Goal: Task Accomplishment & Management: Manage account settings

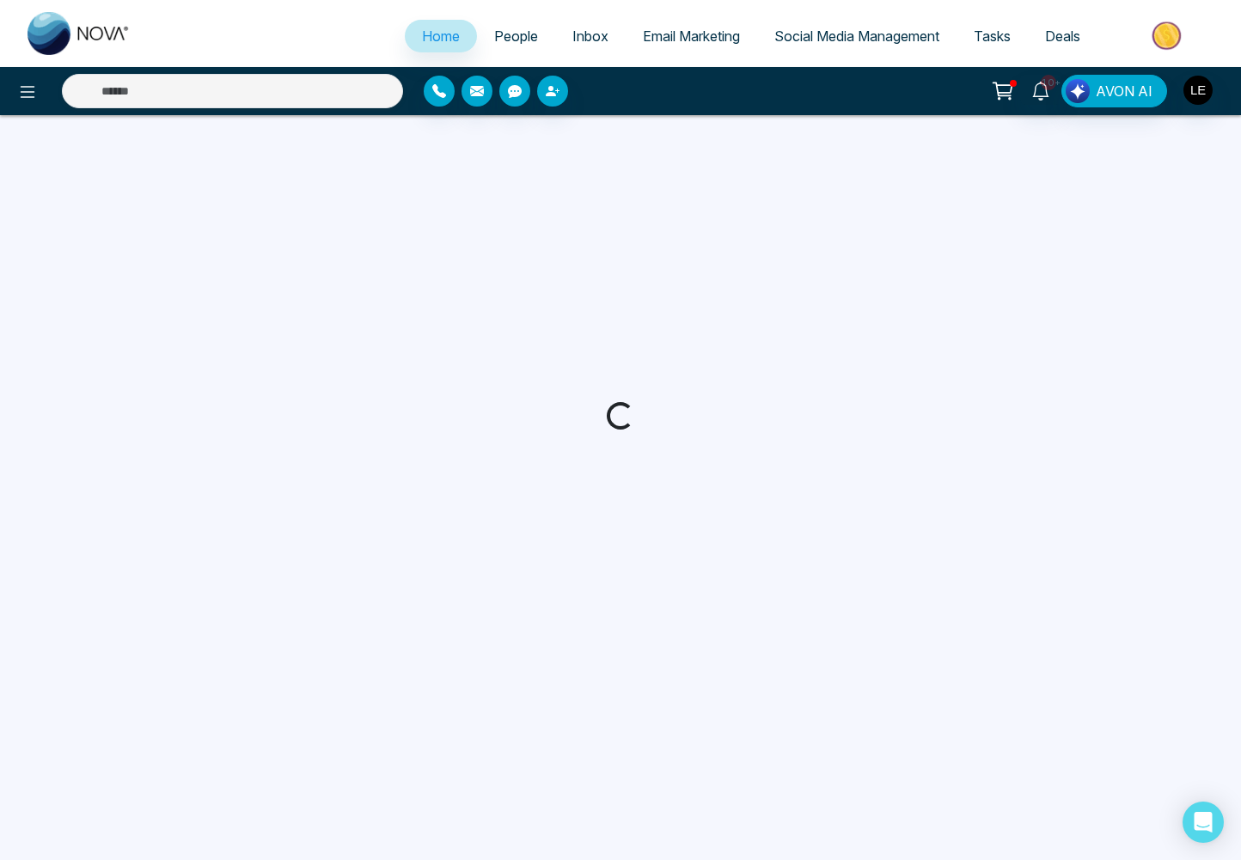
select select "*"
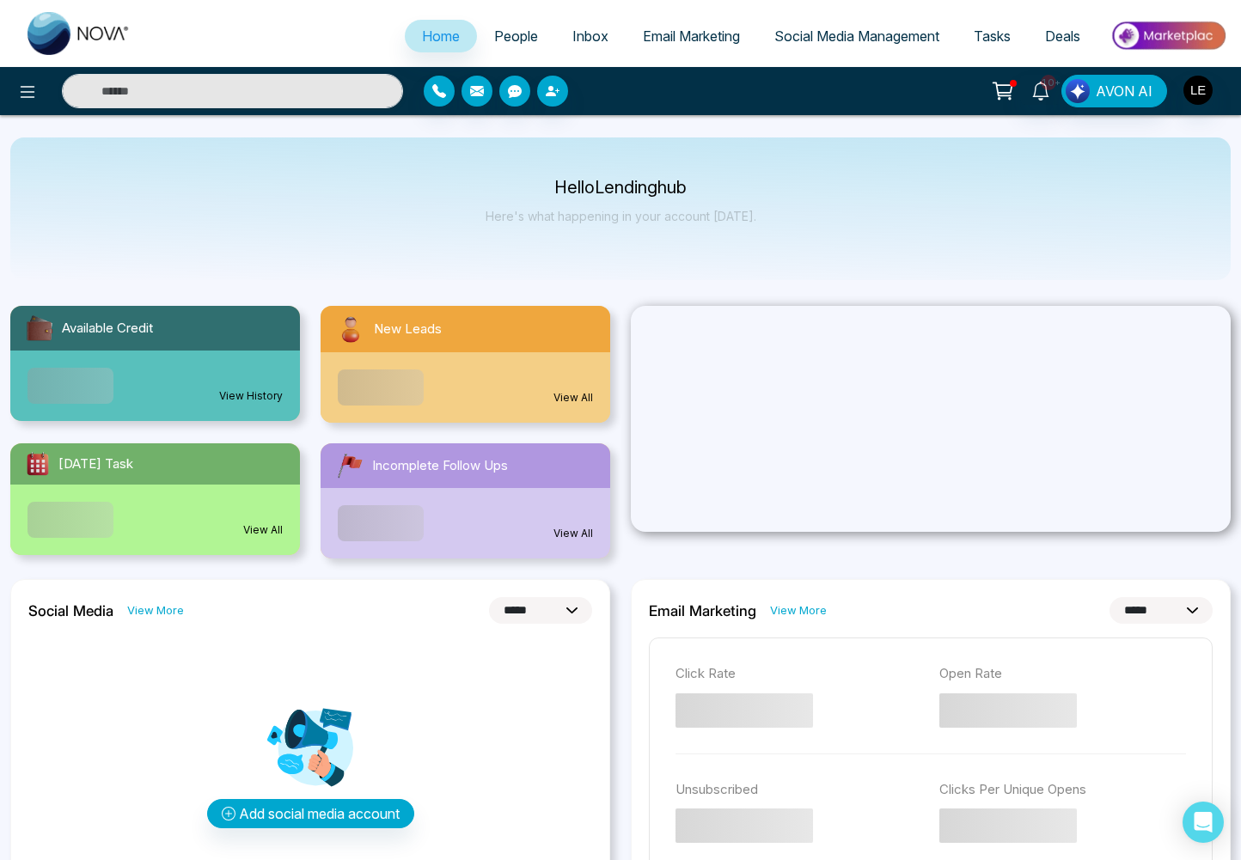
click at [1055, 36] on span "Deals" at bounding box center [1062, 35] width 35 height 17
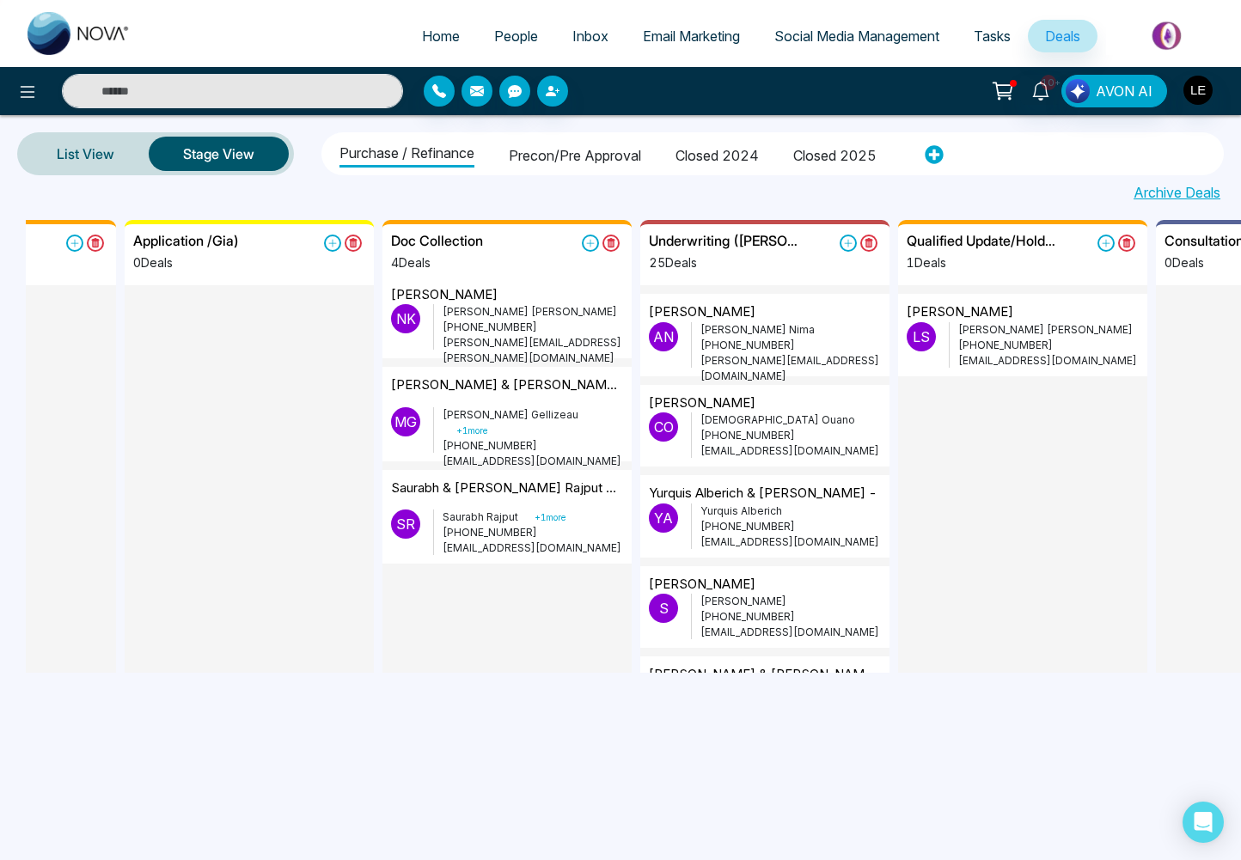
scroll to position [0, 679]
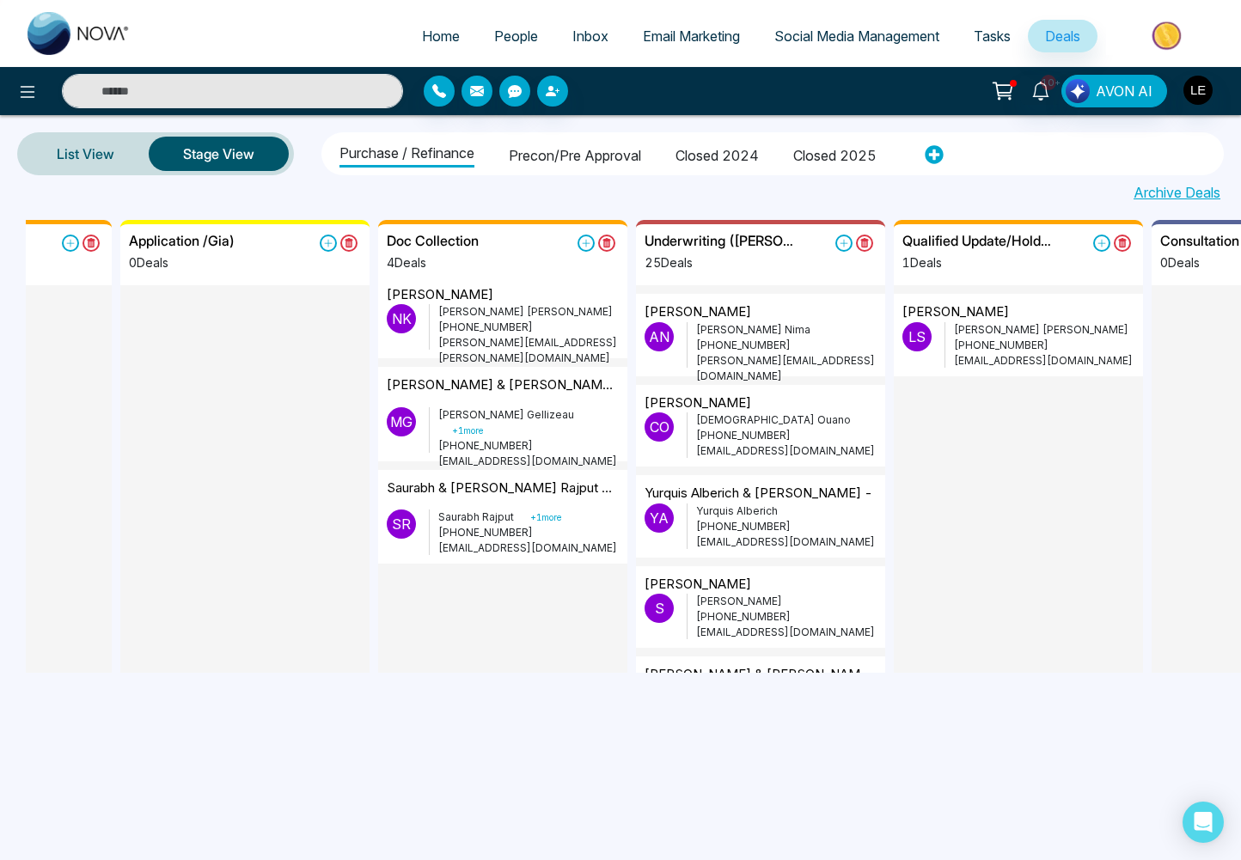
click at [505, 504] on div "Saurabh & [PERSON_NAME] Rajput - [STREET_ADDRESS]" at bounding box center [503, 495] width 232 height 32
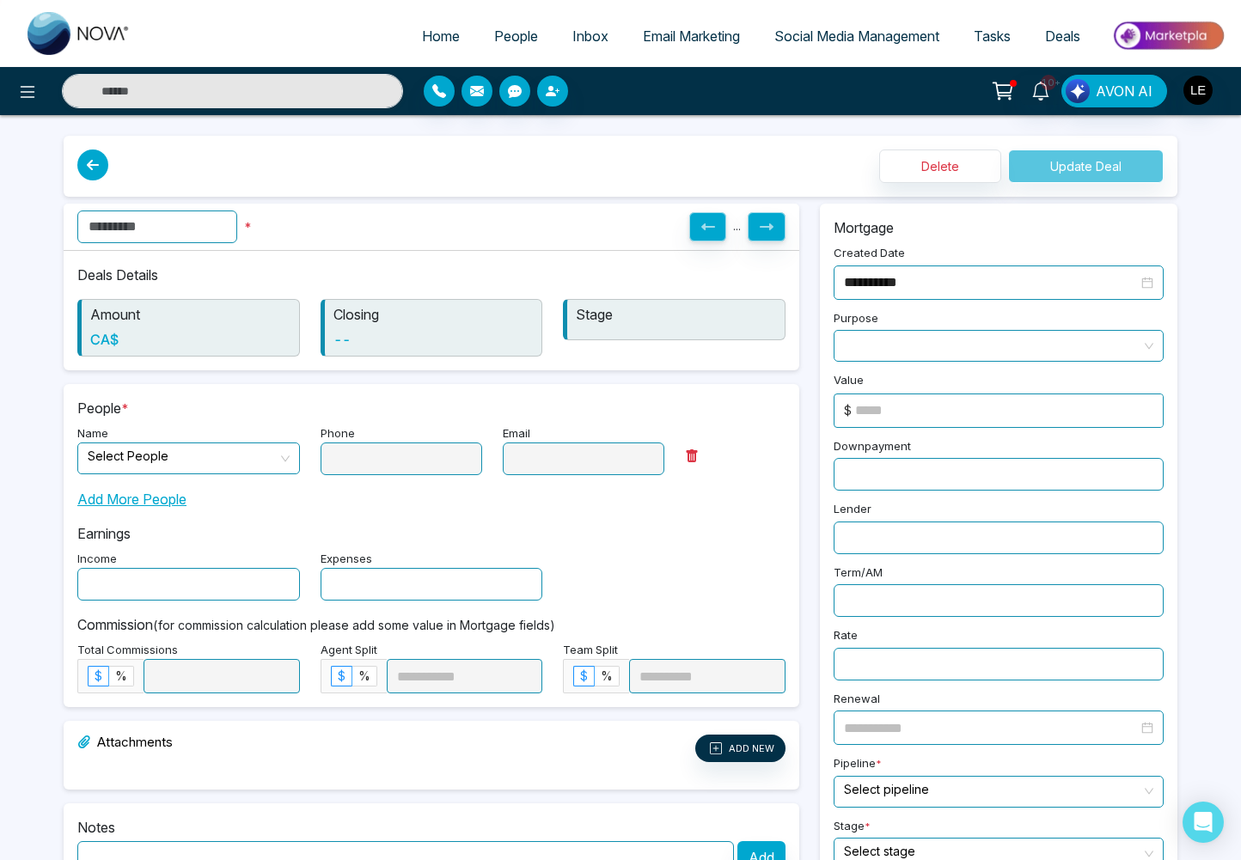
type input "**********"
type textarea "**********"
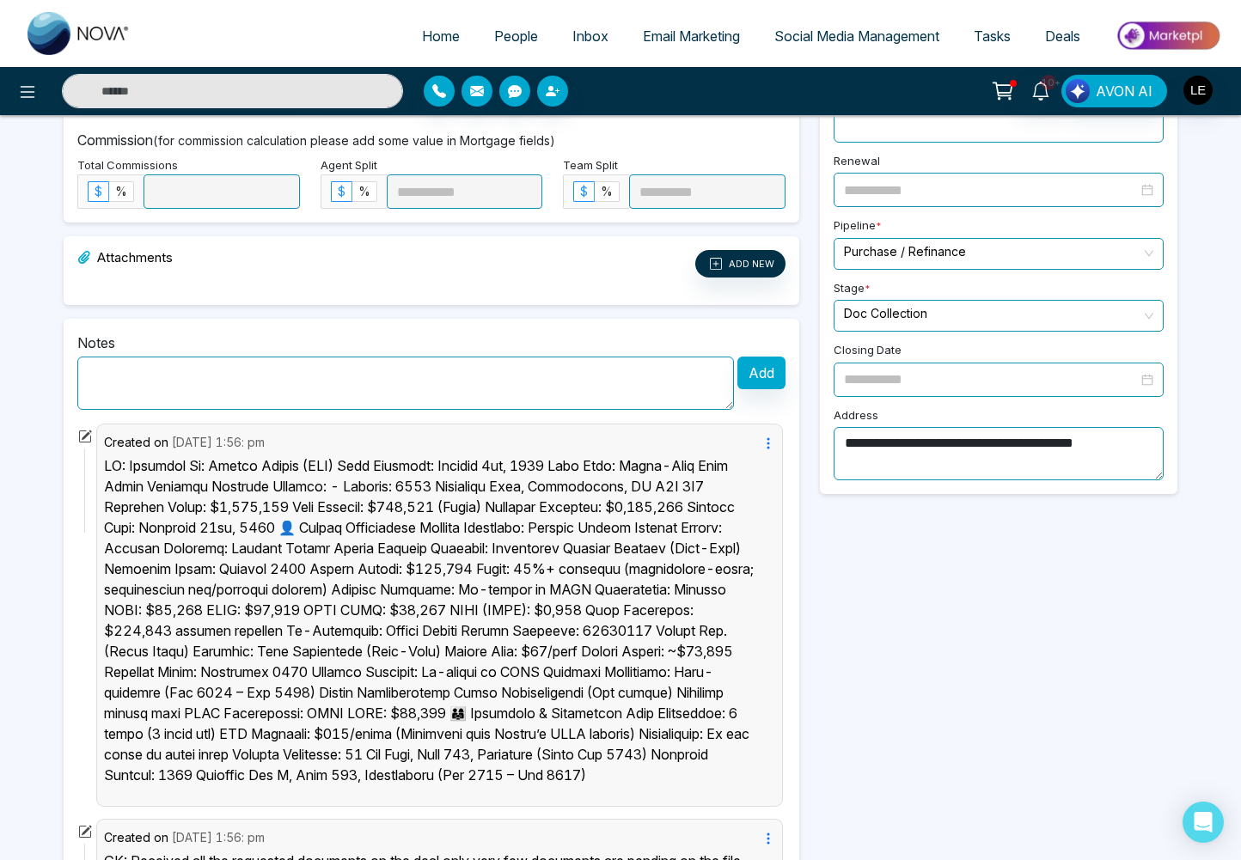
scroll to position [533, 0]
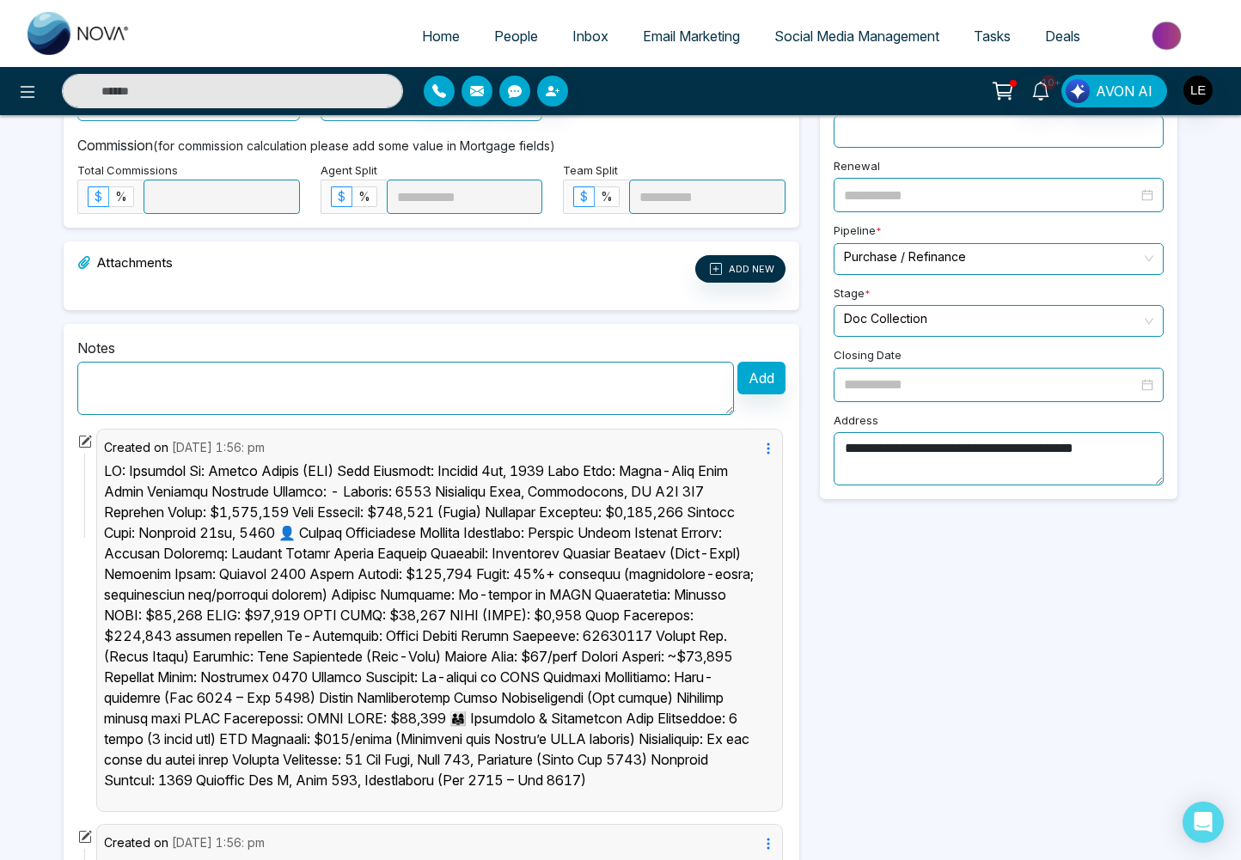
click at [918, 308] on input "search" at bounding box center [992, 319] width 297 height 26
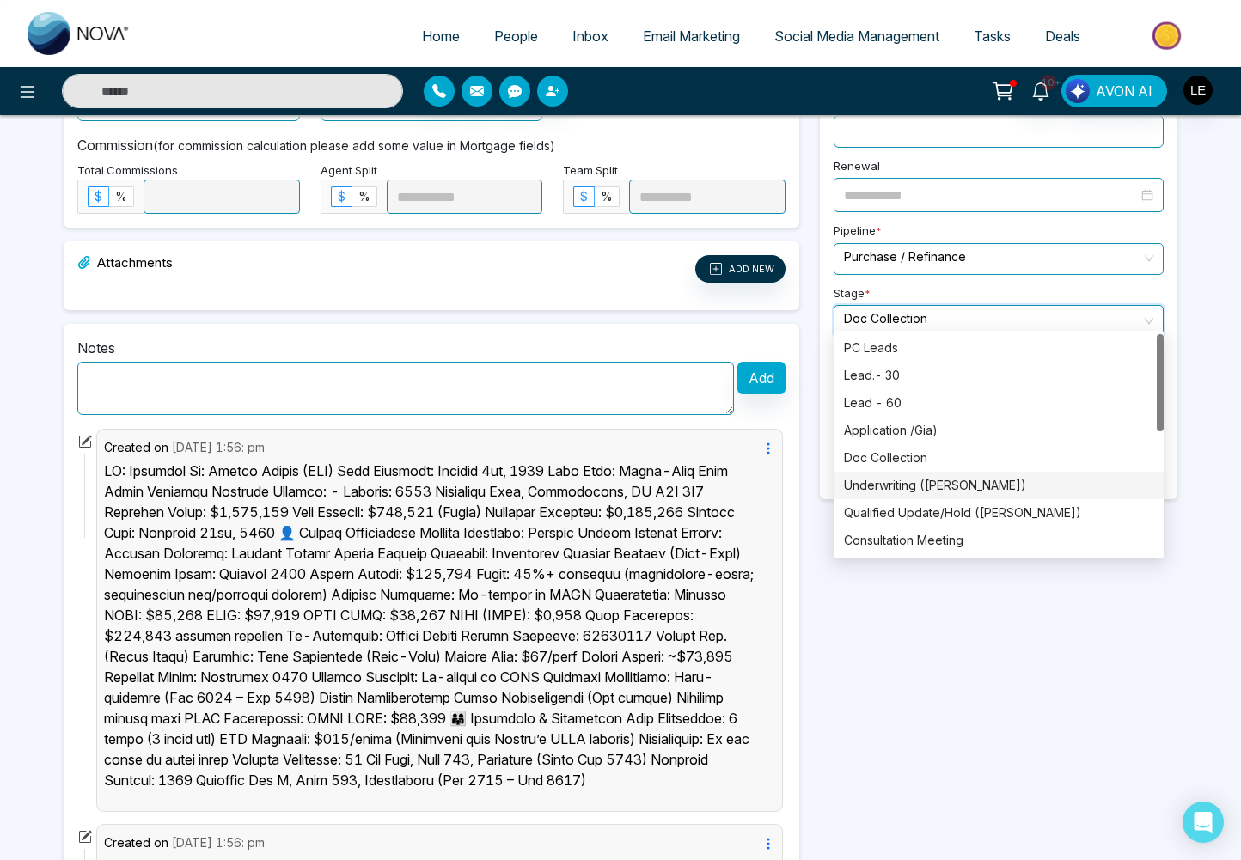
click at [906, 488] on div "Underwriting ([PERSON_NAME])" at bounding box center [998, 485] width 309 height 19
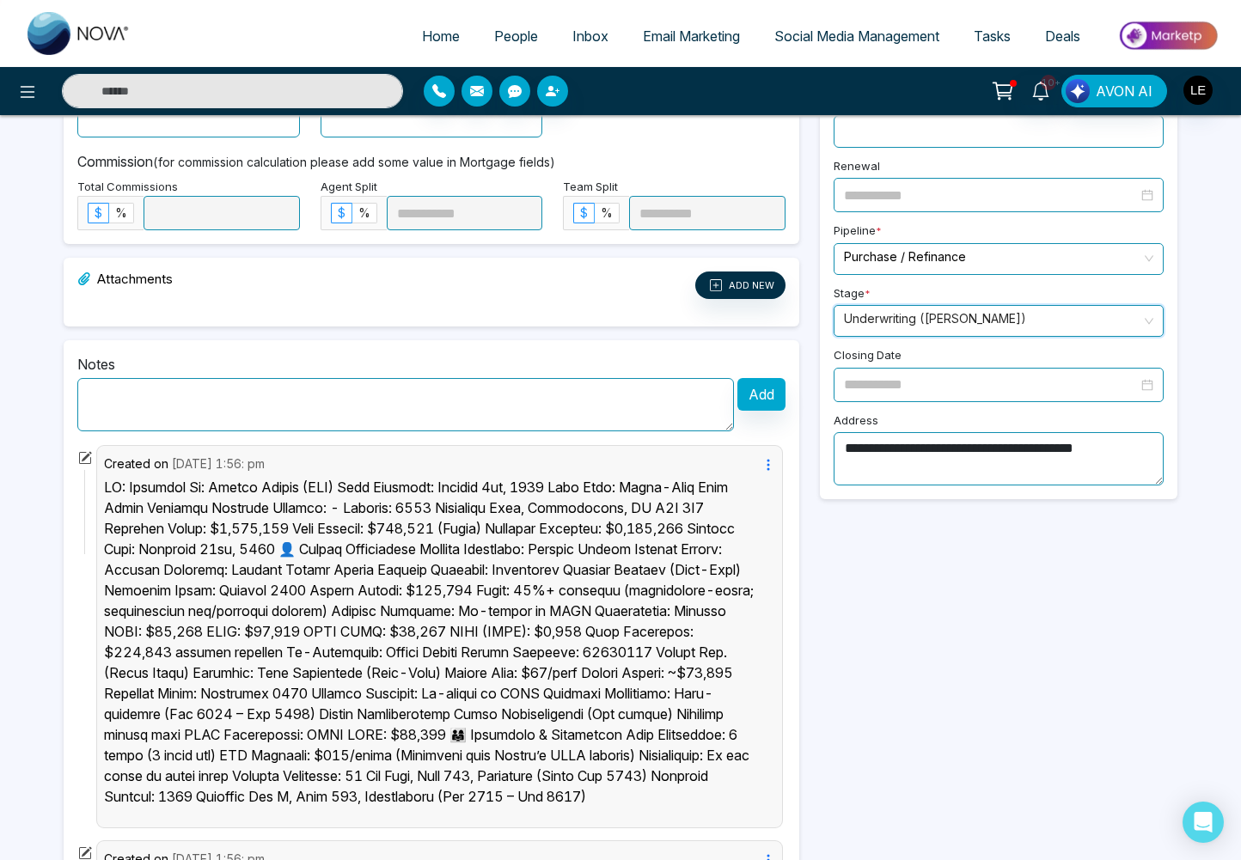
scroll to position [0, 0]
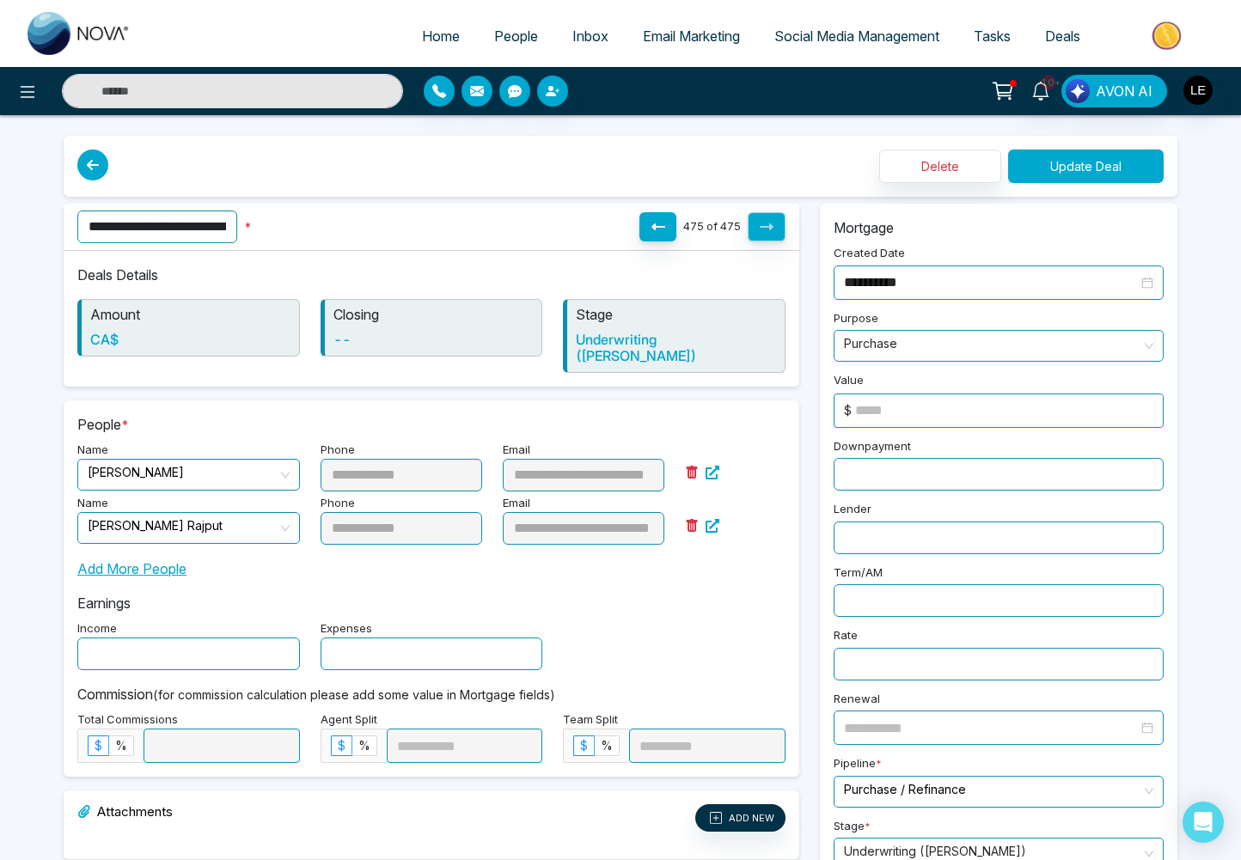
click at [1108, 167] on button "Update Deal" at bounding box center [1086, 166] width 156 height 34
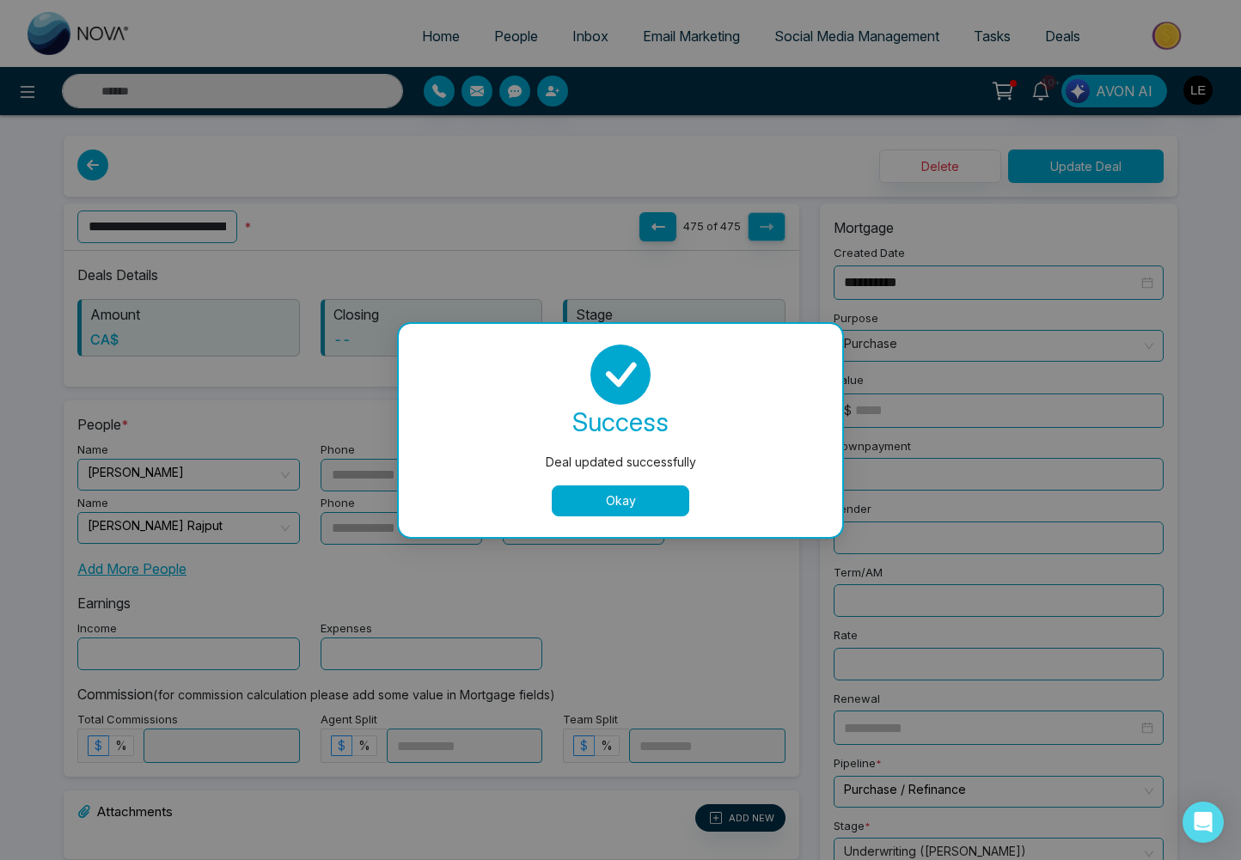
click at [614, 498] on button "Okay" at bounding box center [620, 500] width 137 height 31
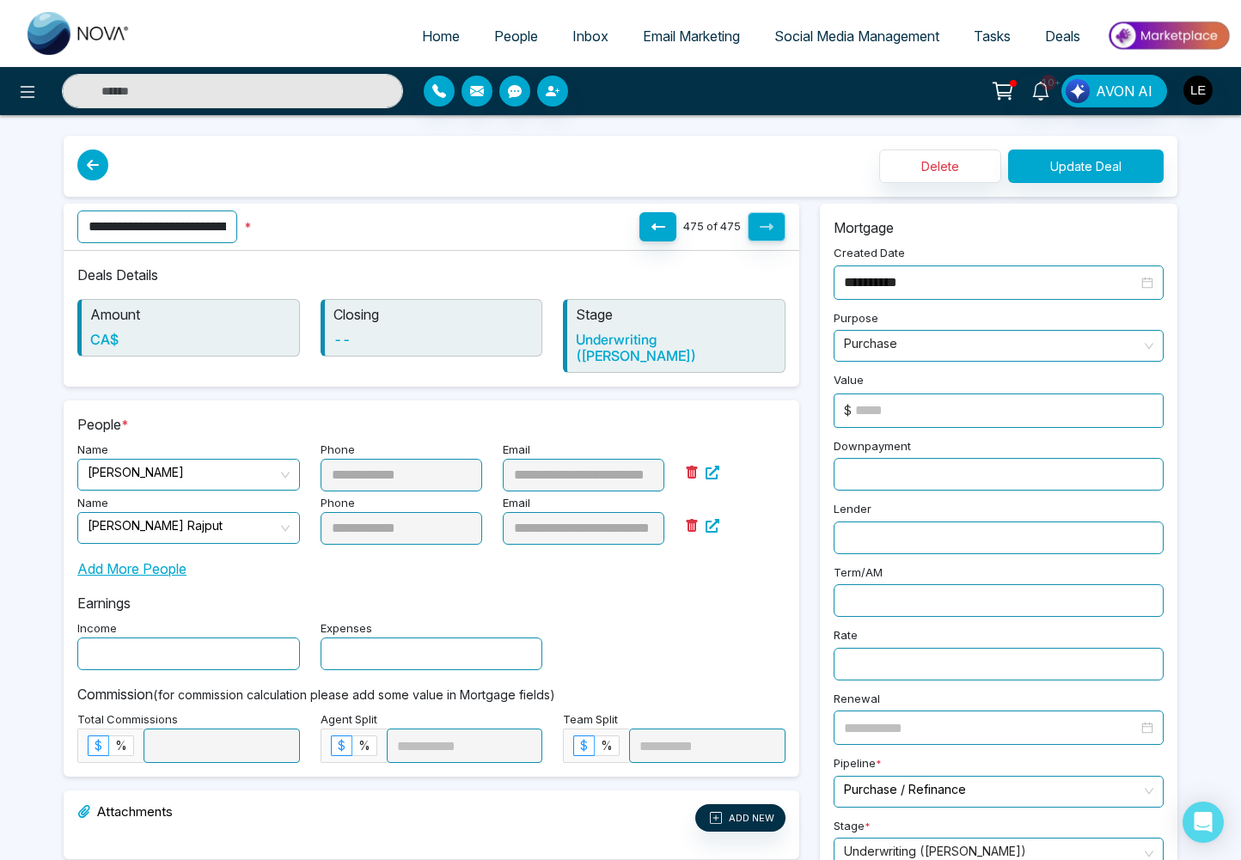
click at [1048, 34] on span "Deals" at bounding box center [1062, 35] width 35 height 17
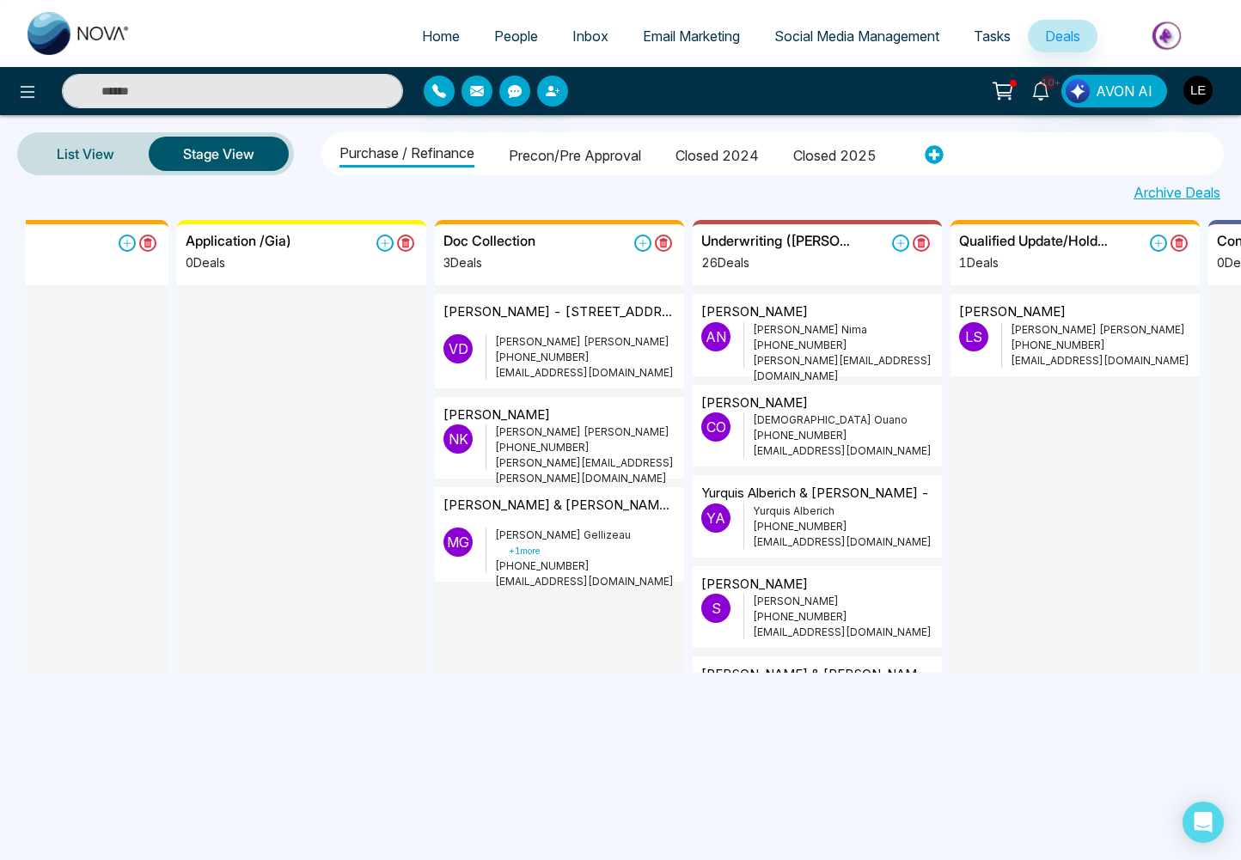
scroll to position [0, 618]
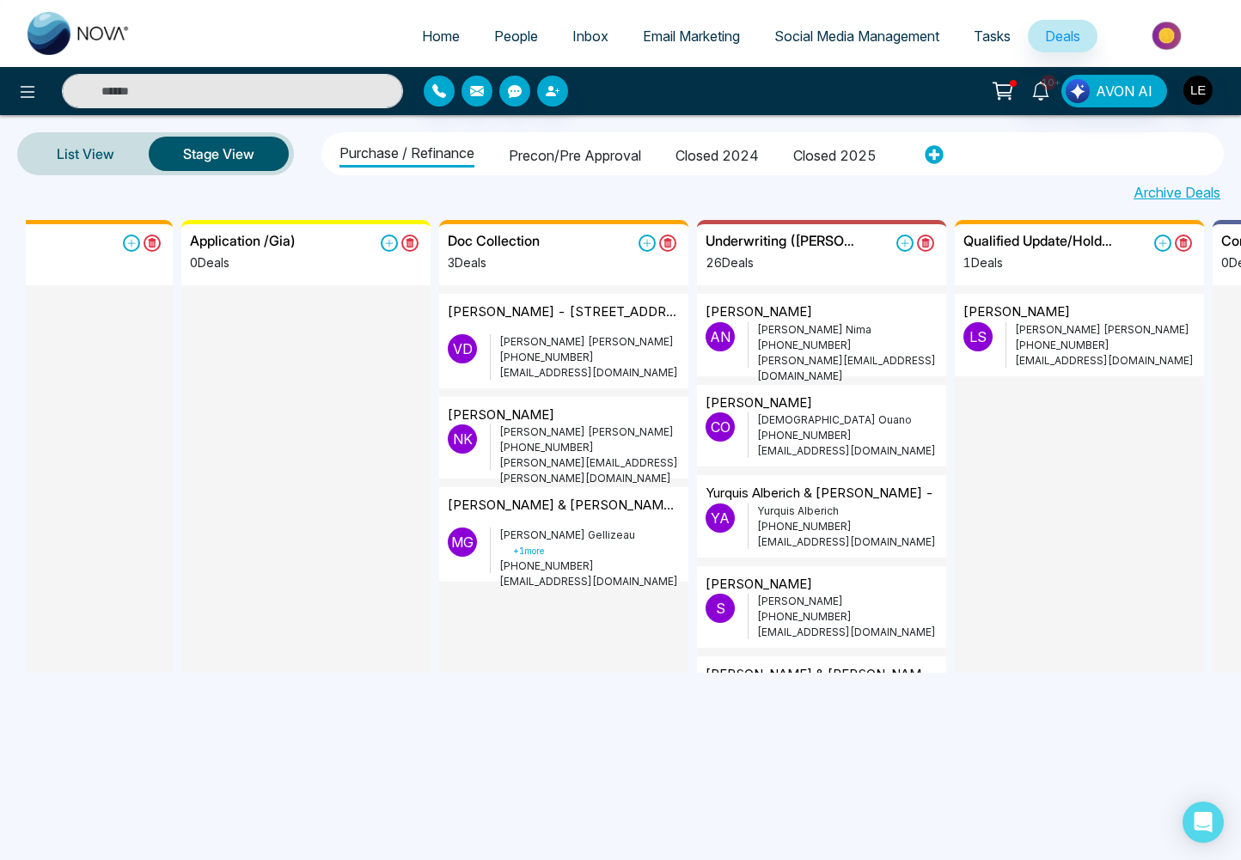
click at [537, 520] on div "[PERSON_NAME] & [PERSON_NAME] - [STREET_ADDRESS][PERSON_NAME][PERSON_NAME]" at bounding box center [564, 512] width 232 height 32
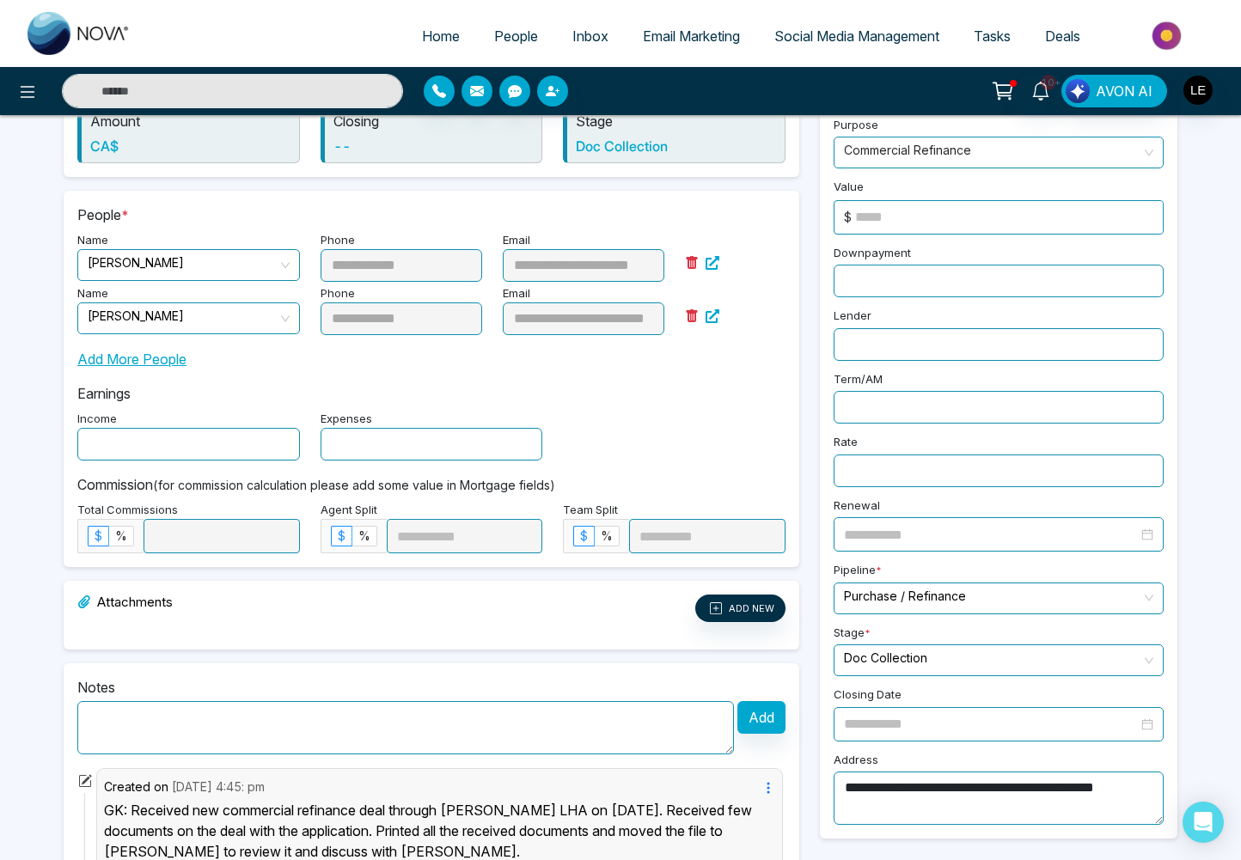
scroll to position [188, 0]
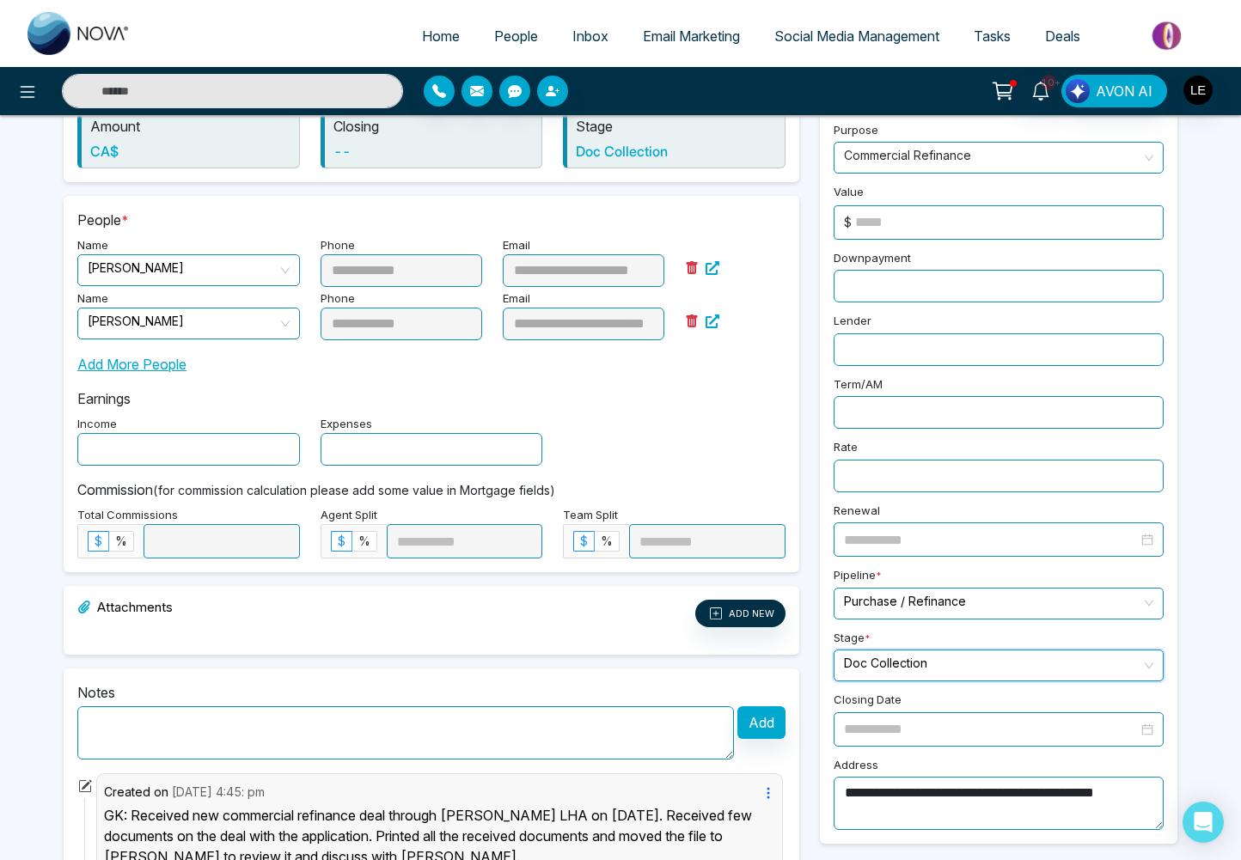
click at [894, 654] on input "search" at bounding box center [992, 663] width 297 height 26
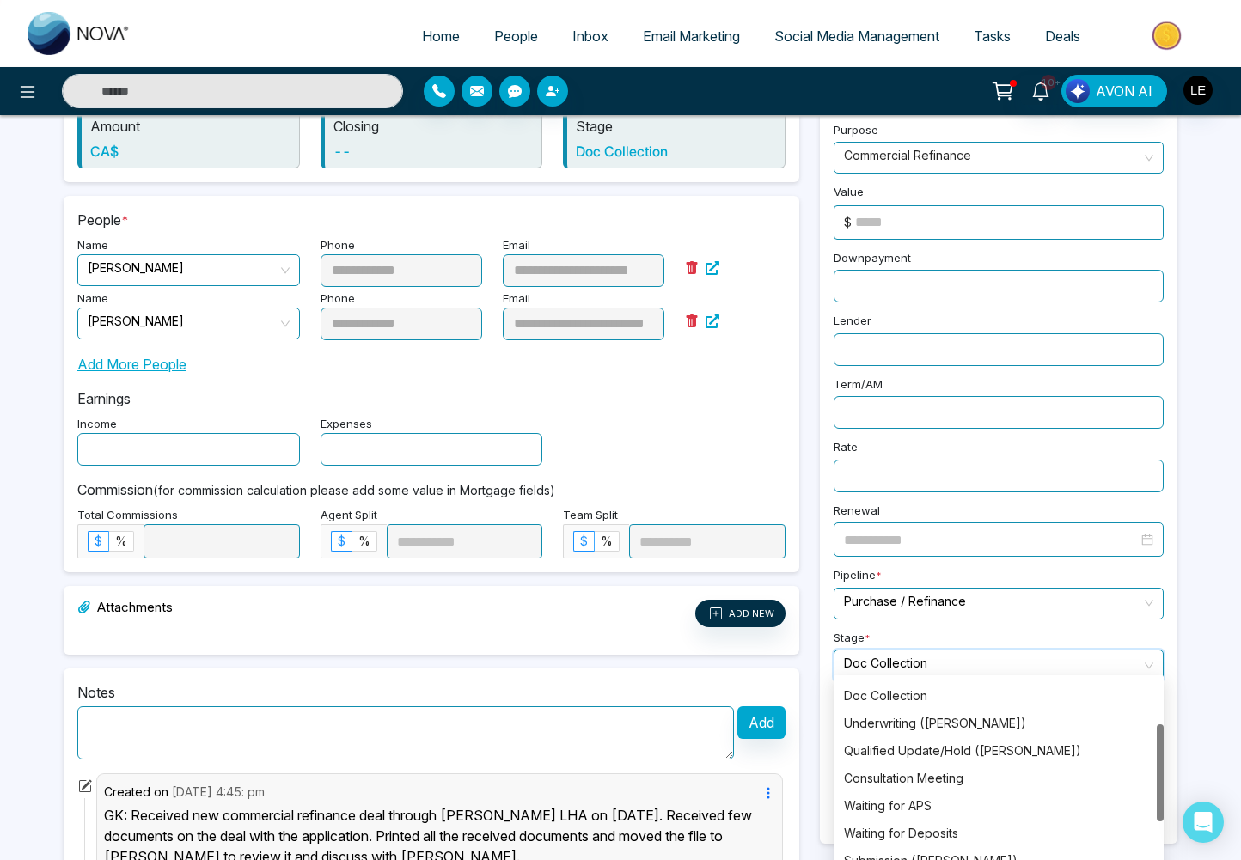
scroll to position [102, 0]
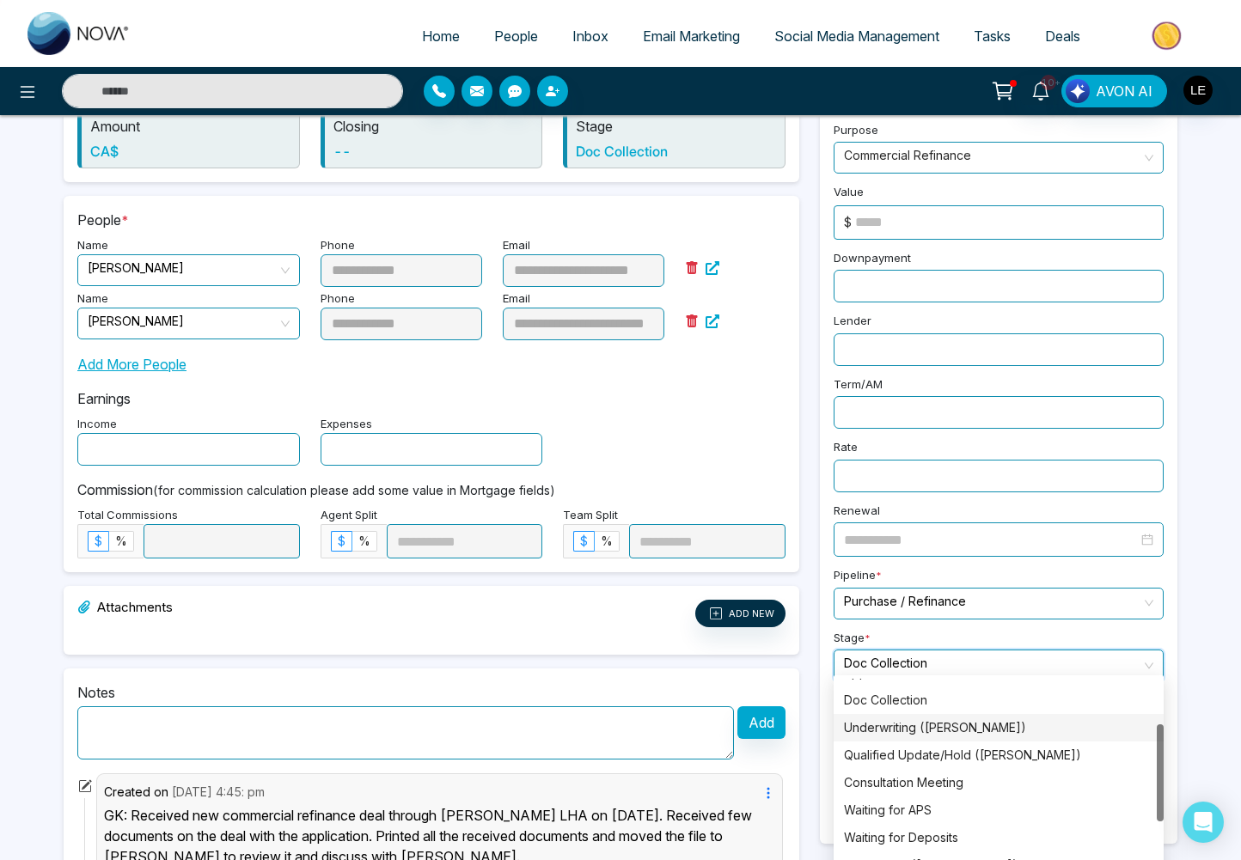
click at [928, 726] on div "Underwriting ([PERSON_NAME])" at bounding box center [998, 727] width 309 height 19
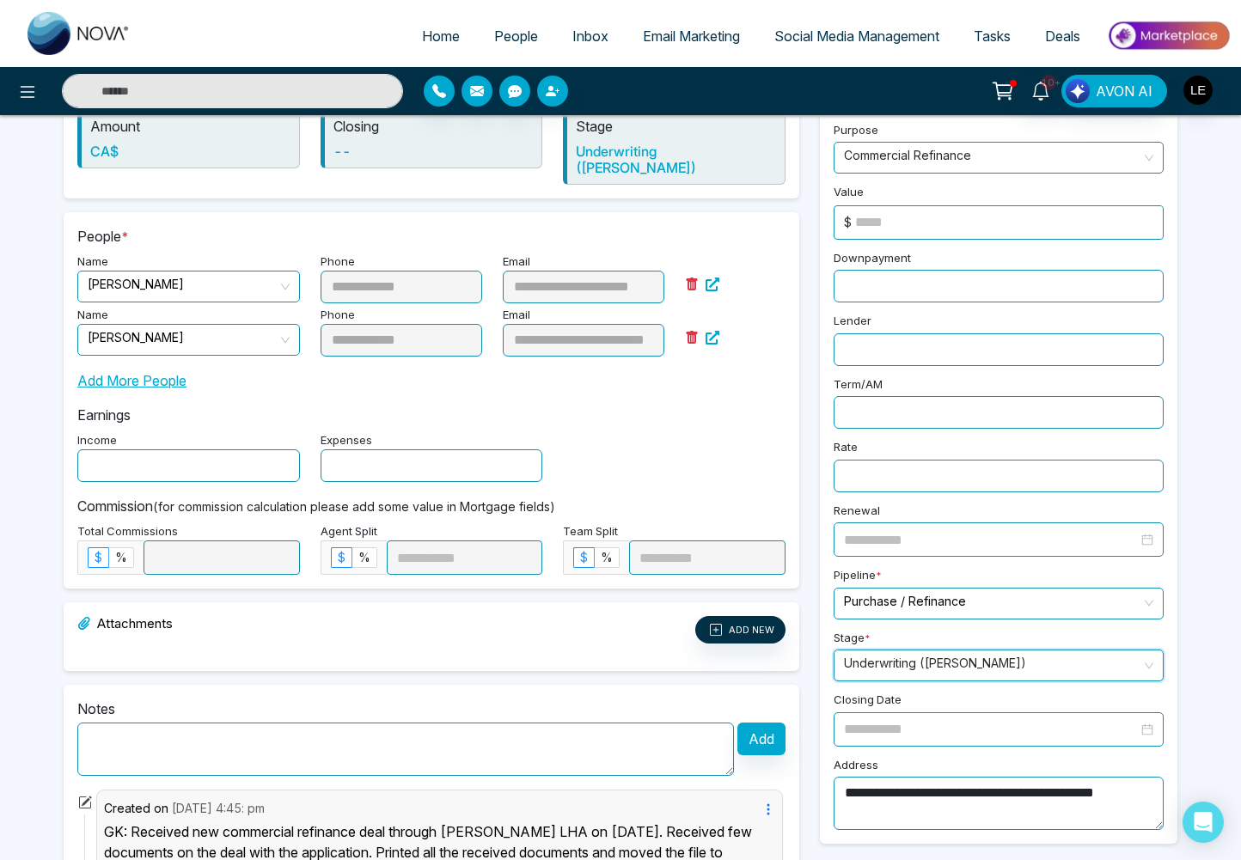
scroll to position [0, 0]
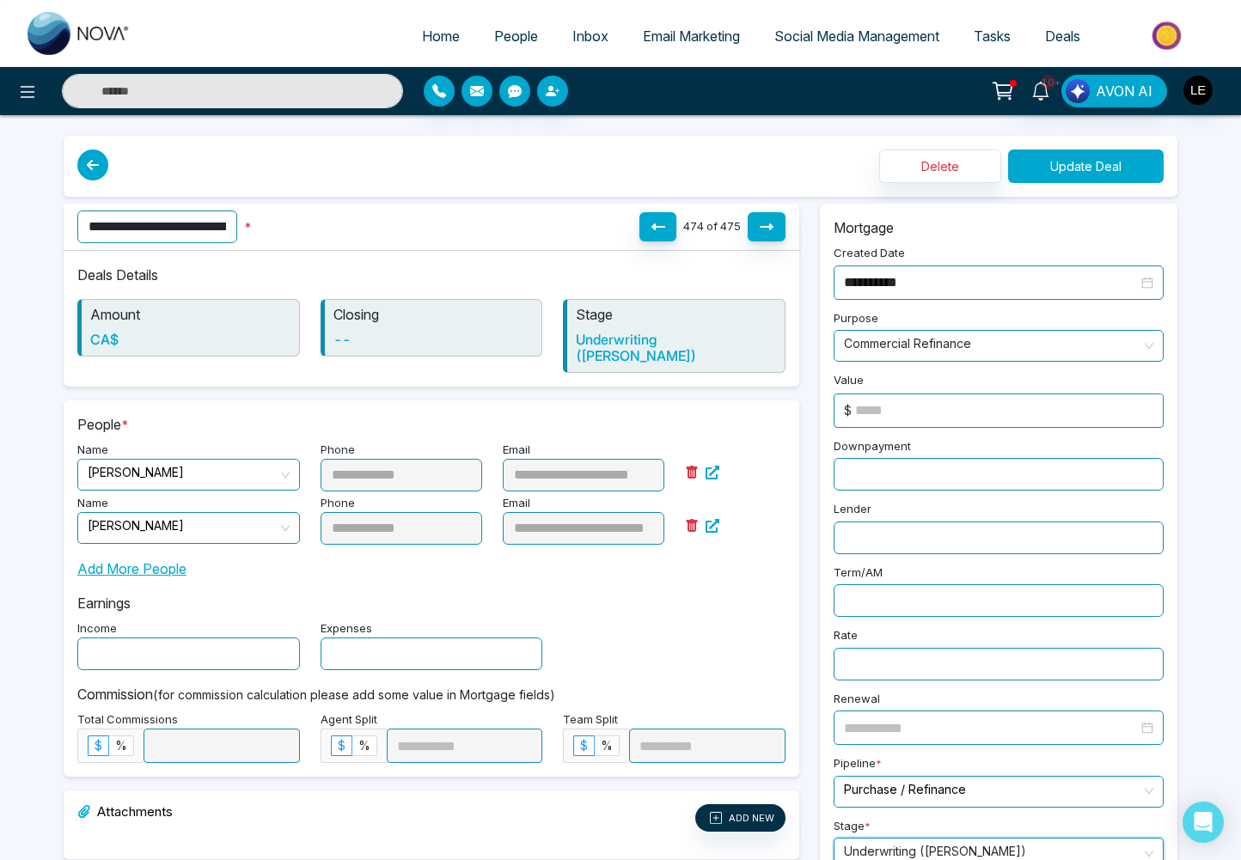
click at [1086, 167] on button "Update Deal" at bounding box center [1086, 166] width 156 height 34
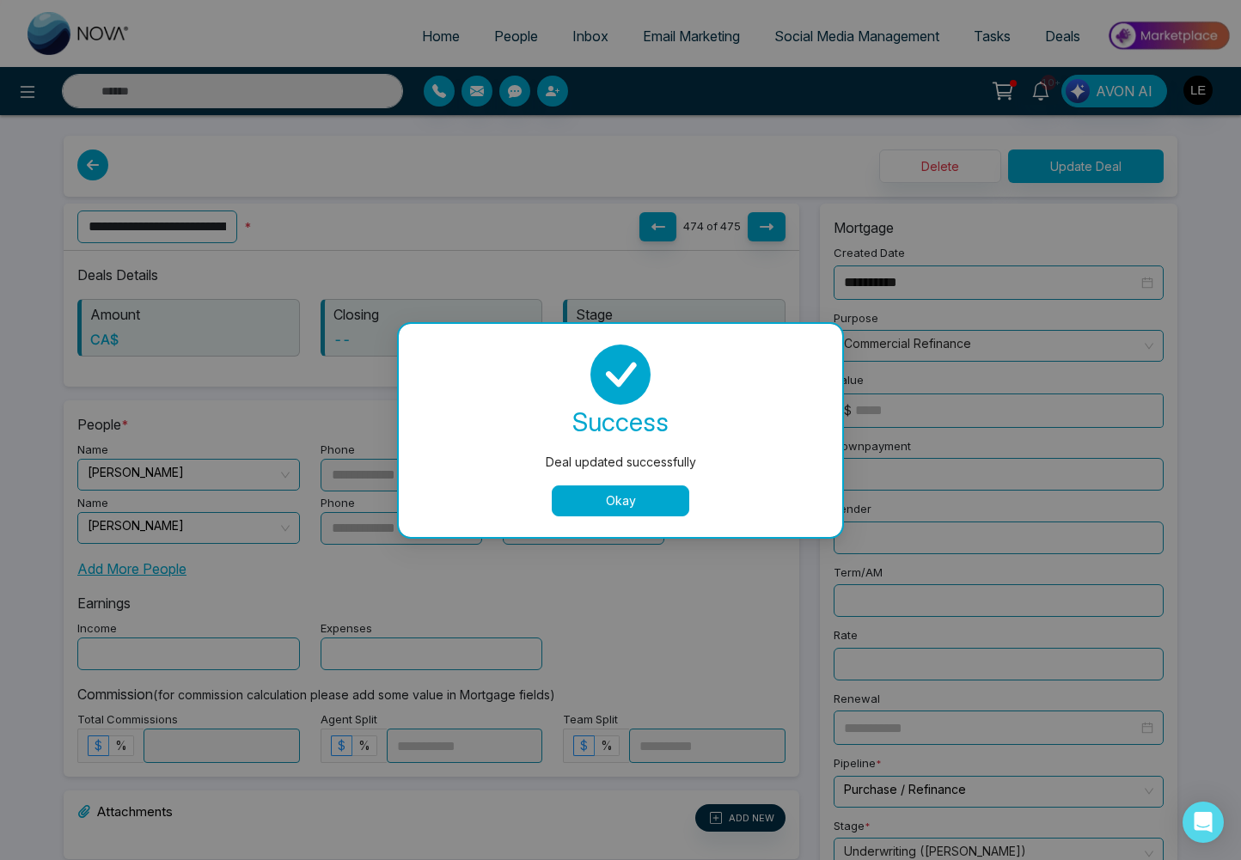
click at [627, 497] on button "Okay" at bounding box center [620, 500] width 137 height 31
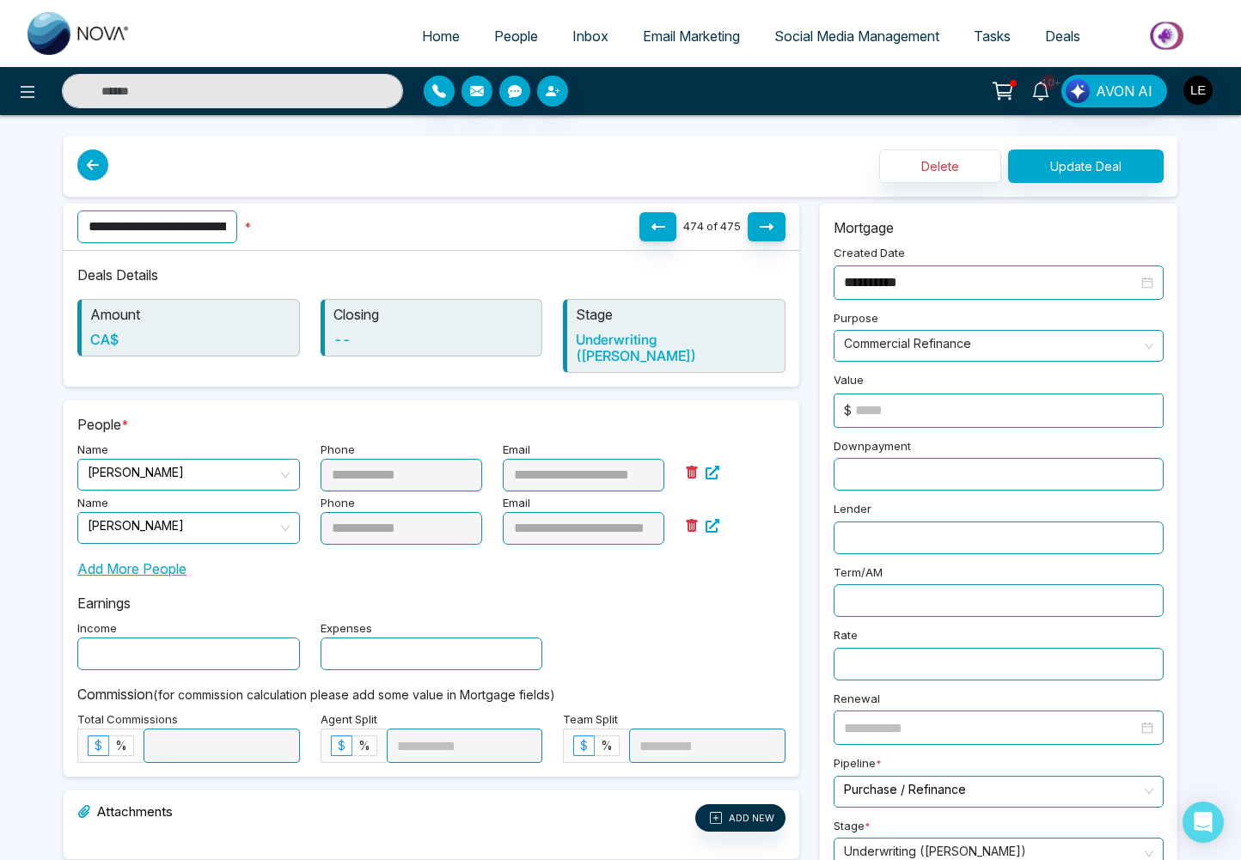
click at [1064, 43] on span "Deals" at bounding box center [1062, 35] width 35 height 17
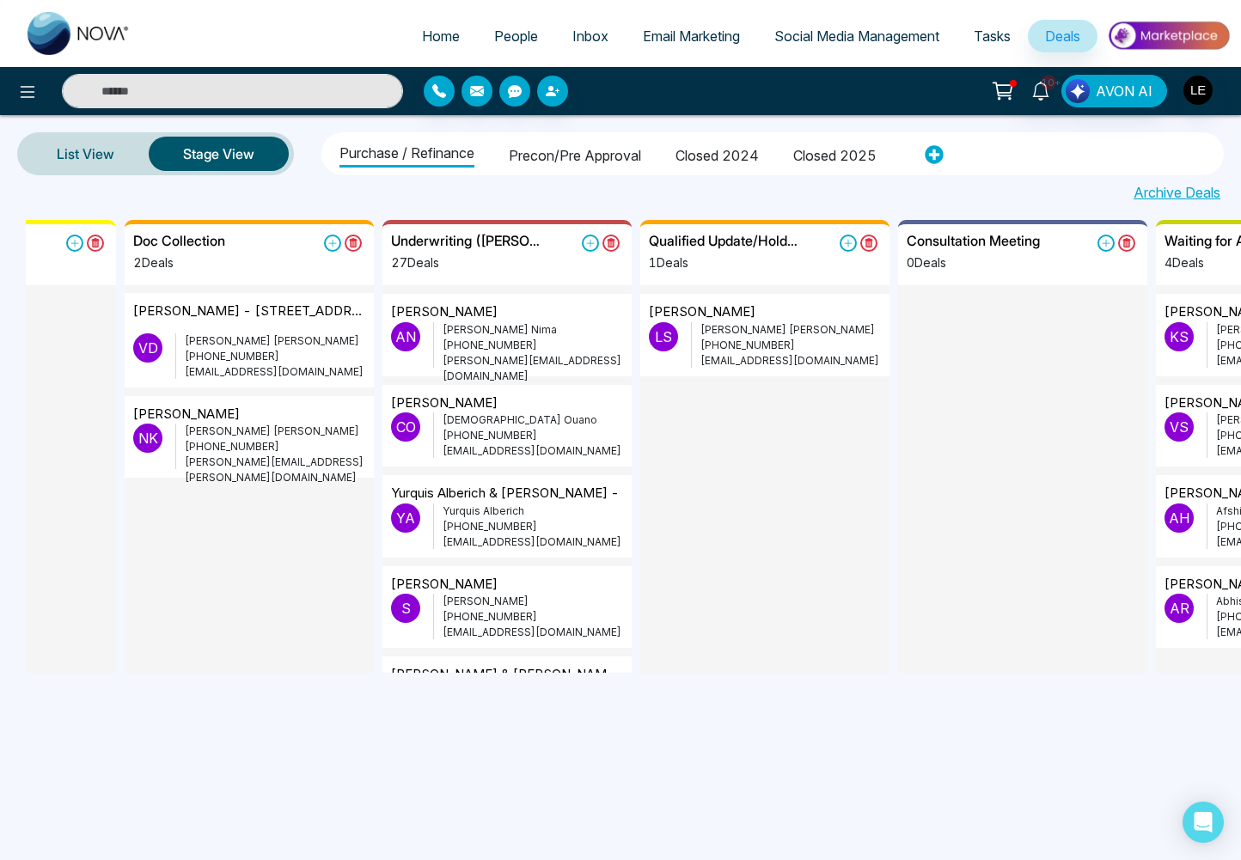
scroll to position [0, 928]
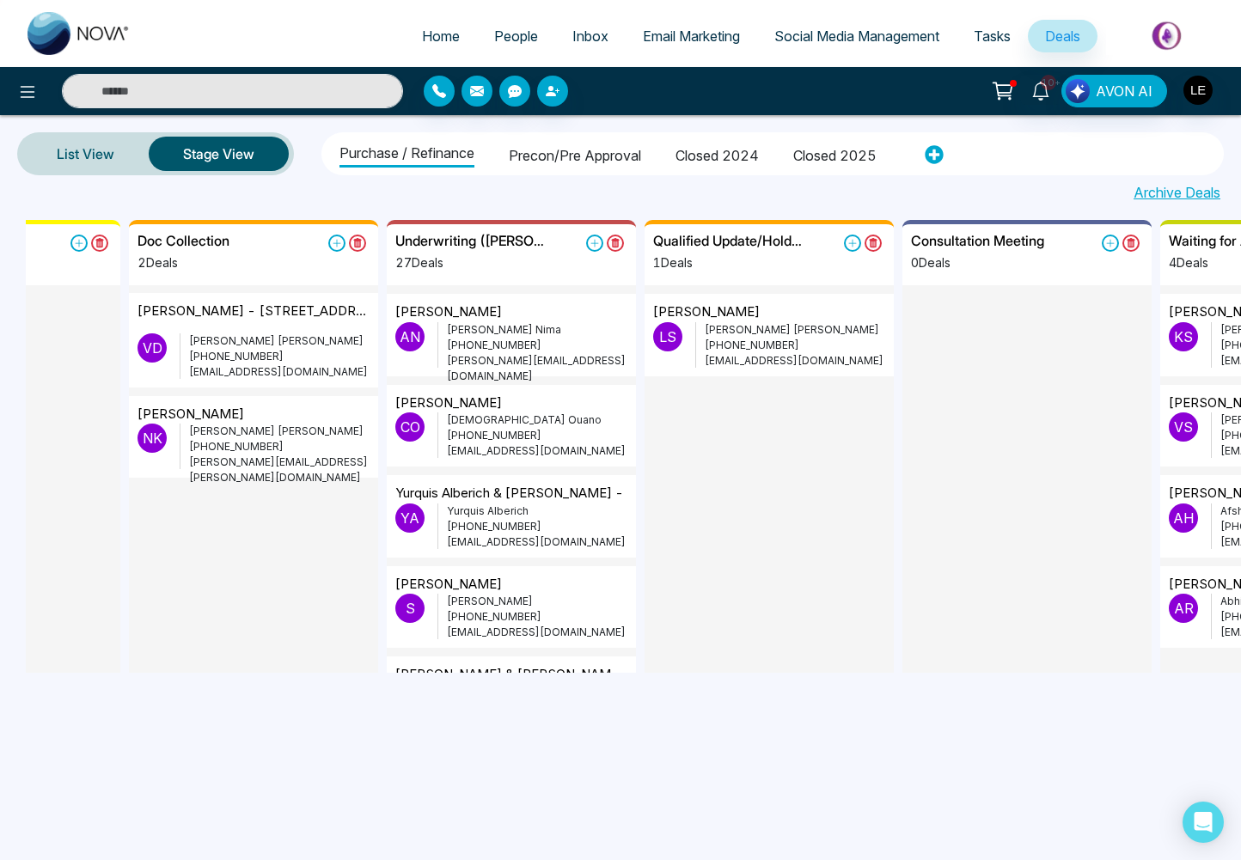
click at [470, 411] on p "[PERSON_NAME]" at bounding box center [448, 403] width 107 height 20
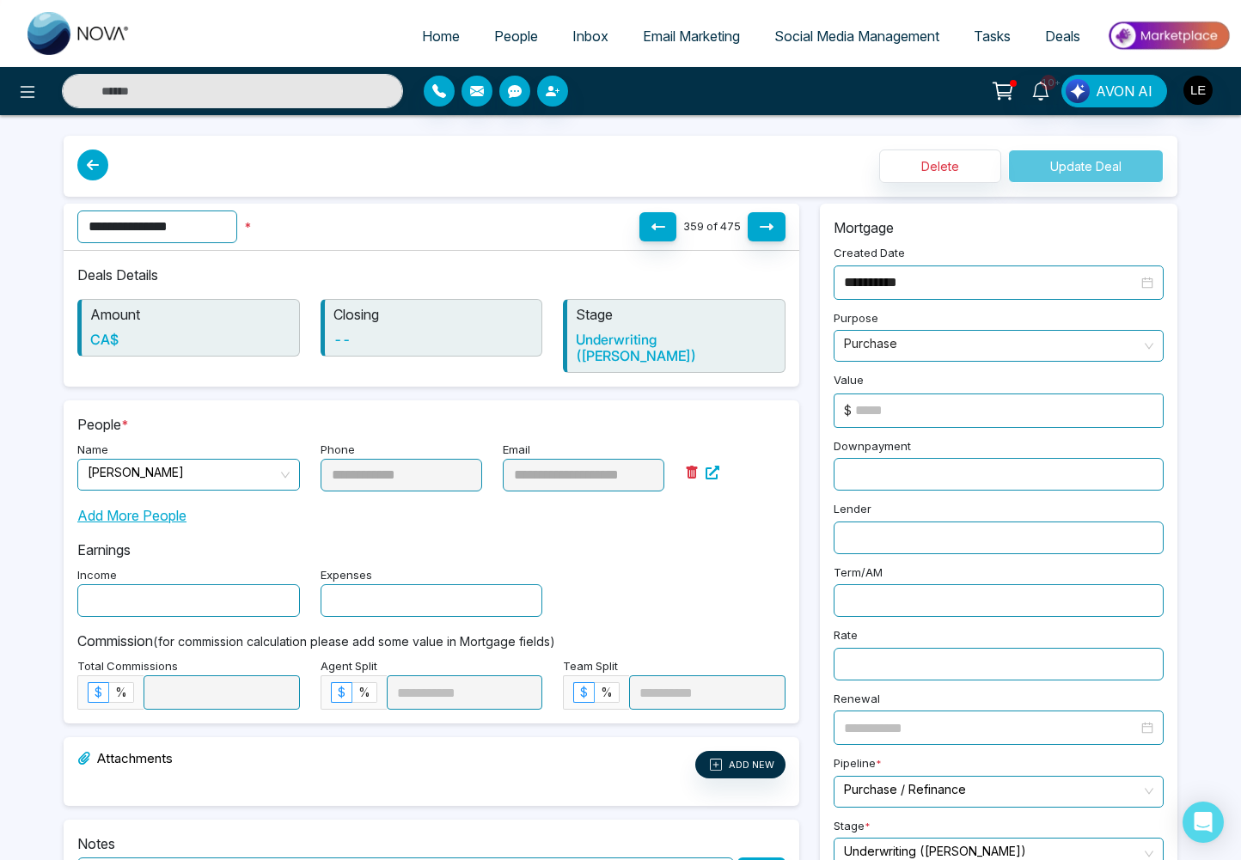
click at [1052, 46] on link "Deals" at bounding box center [1063, 36] width 70 height 33
